Goal: Transaction & Acquisition: Download file/media

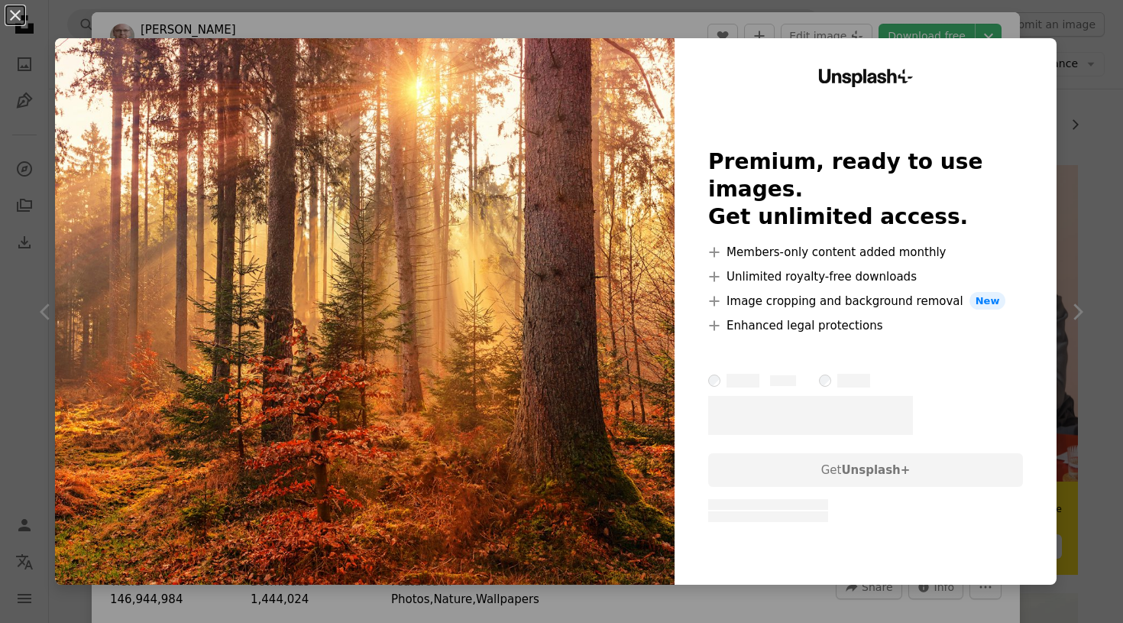
scroll to position [21, 0]
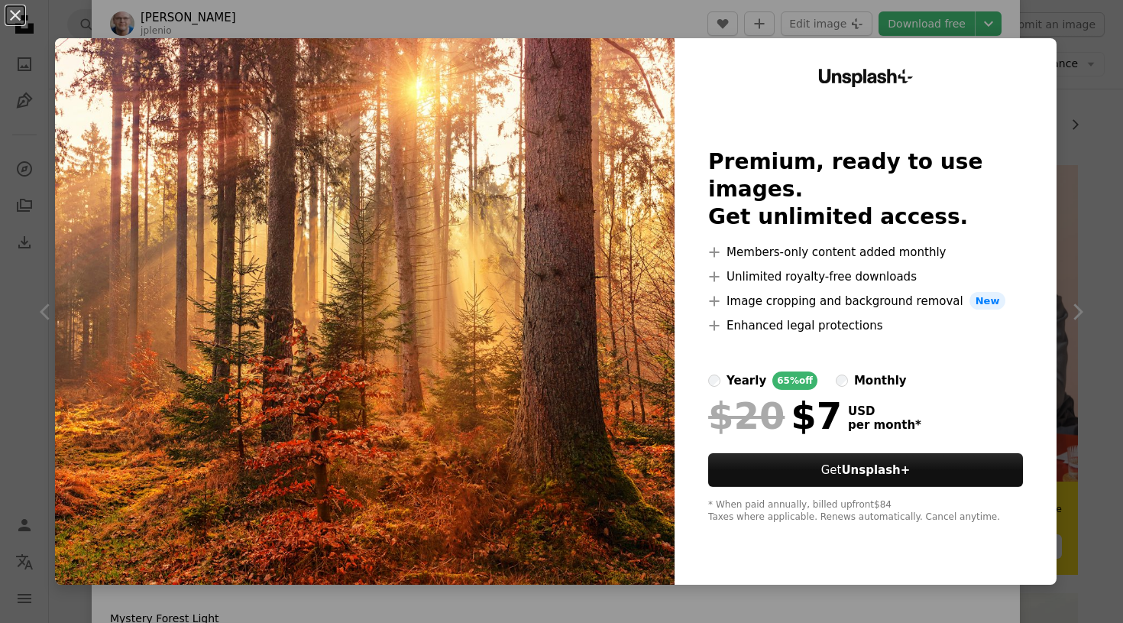
click at [1095, 274] on div "An X shape Unsplash+ Premium, ready to use images. Get unlimited access. A plus…" at bounding box center [561, 311] width 1123 height 623
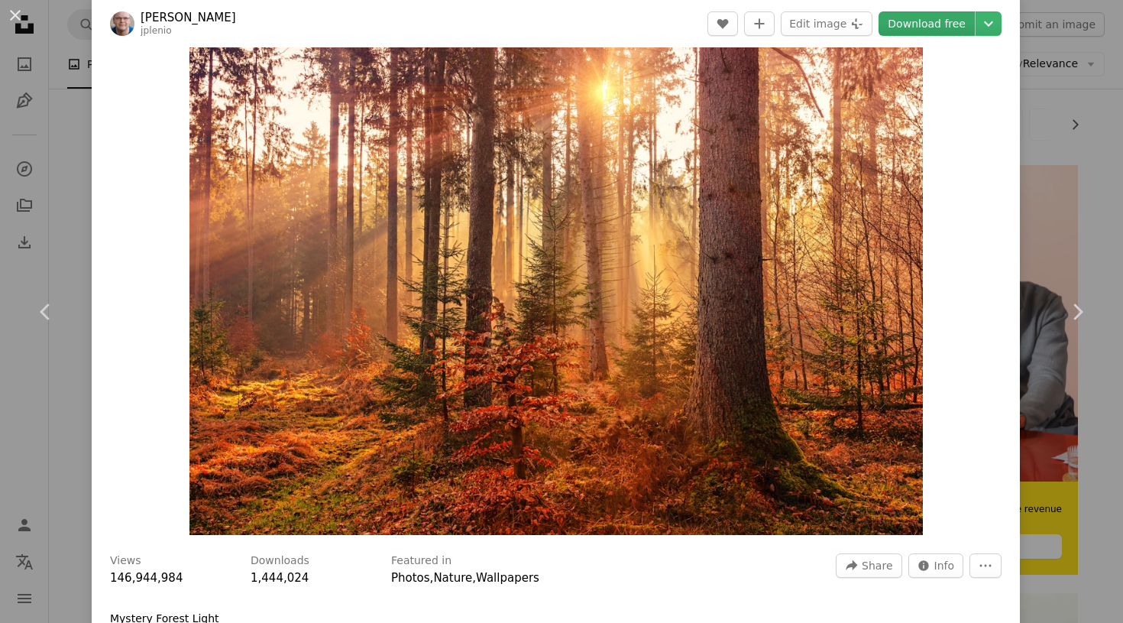
click at [960, 18] on link "Download free" at bounding box center [927, 23] width 96 height 24
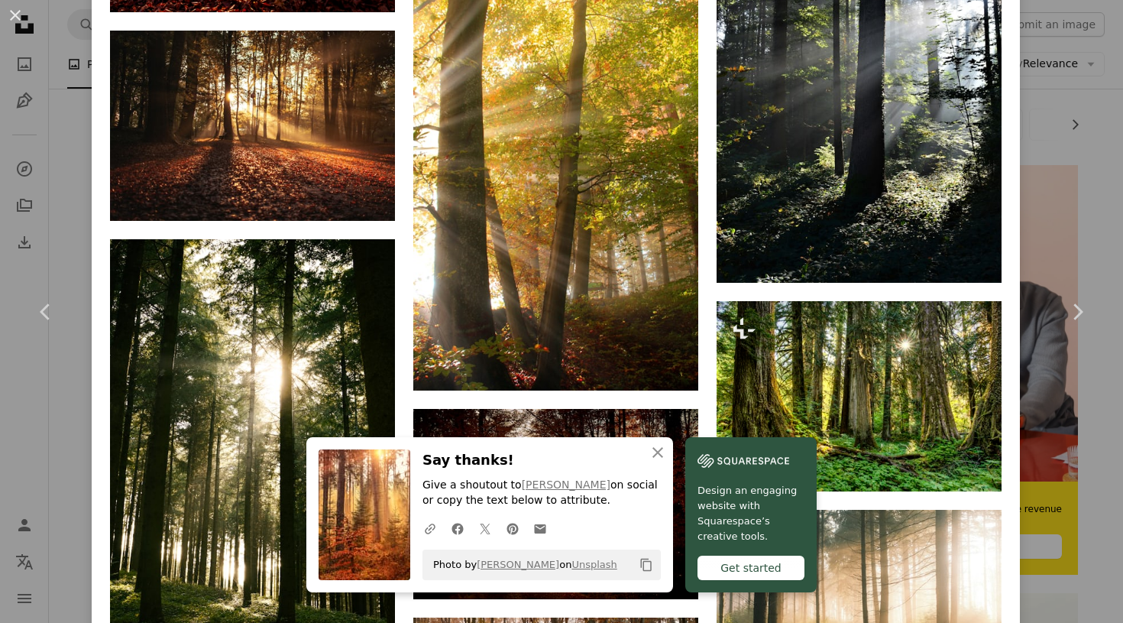
scroll to position [5461, 0]
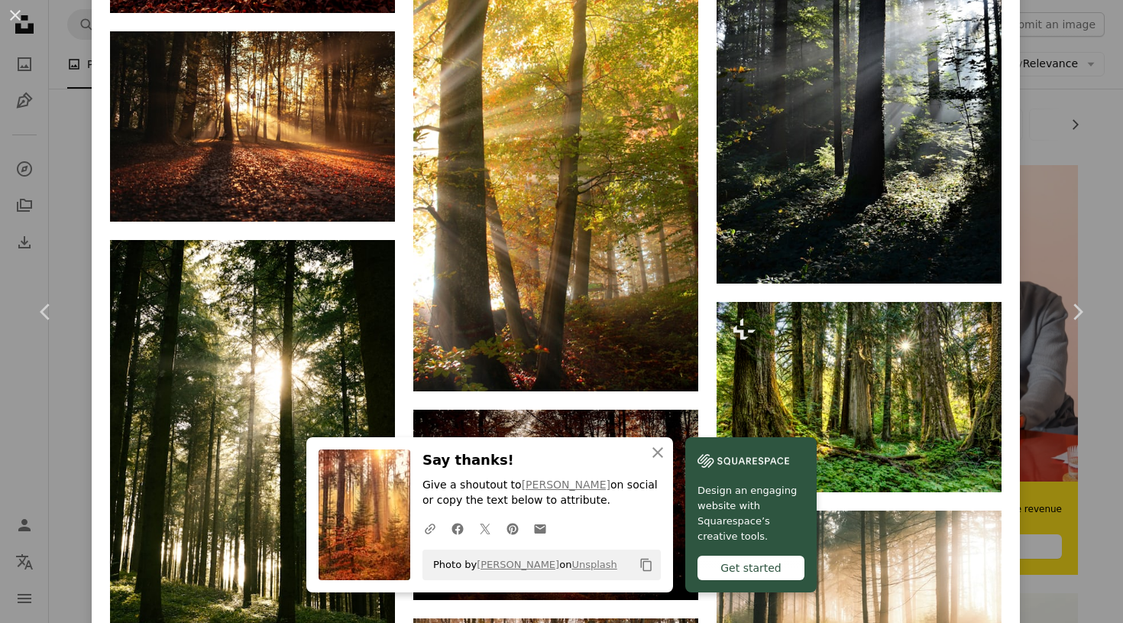
click at [1063, 156] on div "An X shape Chevron left Chevron right An X shape Close Say thanks! Give a shout…" at bounding box center [561, 311] width 1123 height 623
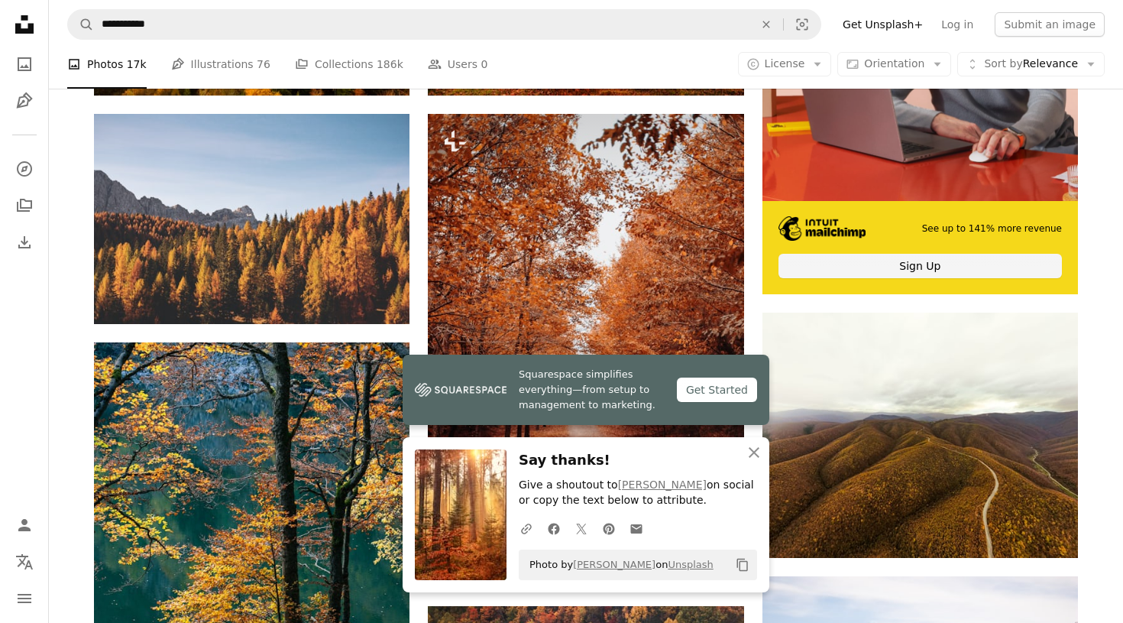
scroll to position [520, 0]
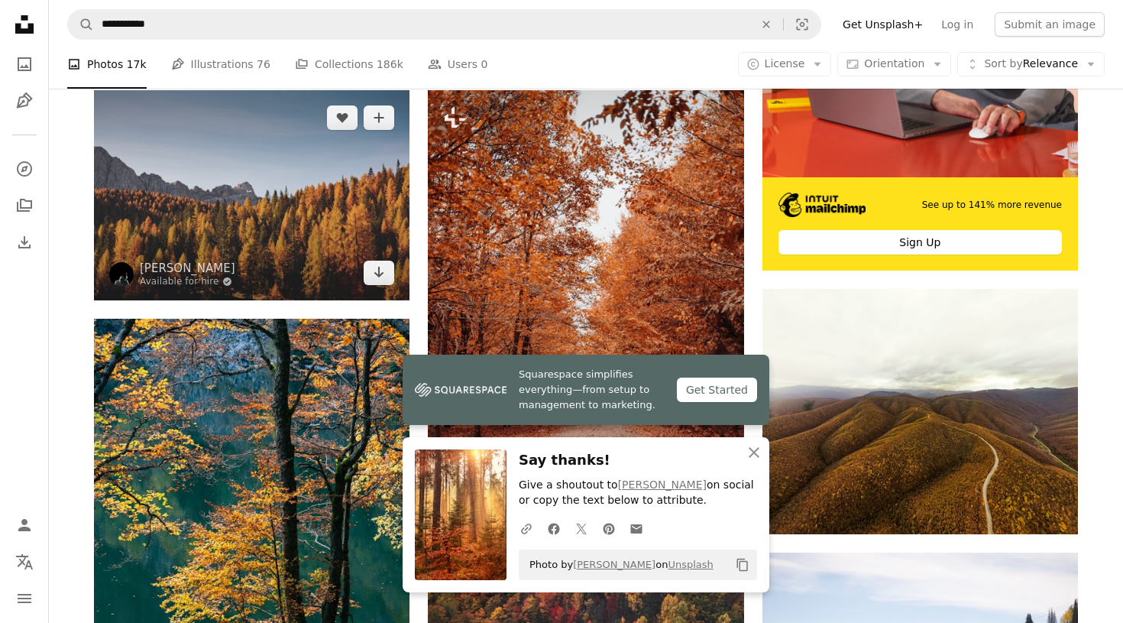
click at [313, 232] on img at bounding box center [252, 195] width 316 height 210
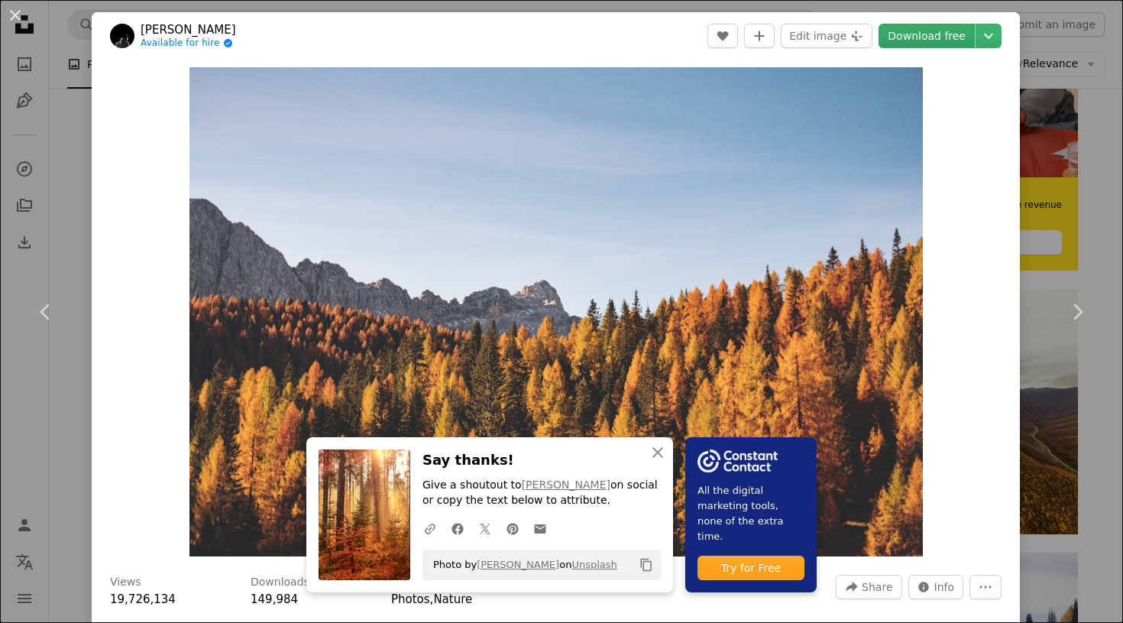
click at [930, 24] on link "Download free" at bounding box center [927, 36] width 96 height 24
